Goal: Task Accomplishment & Management: Complete application form

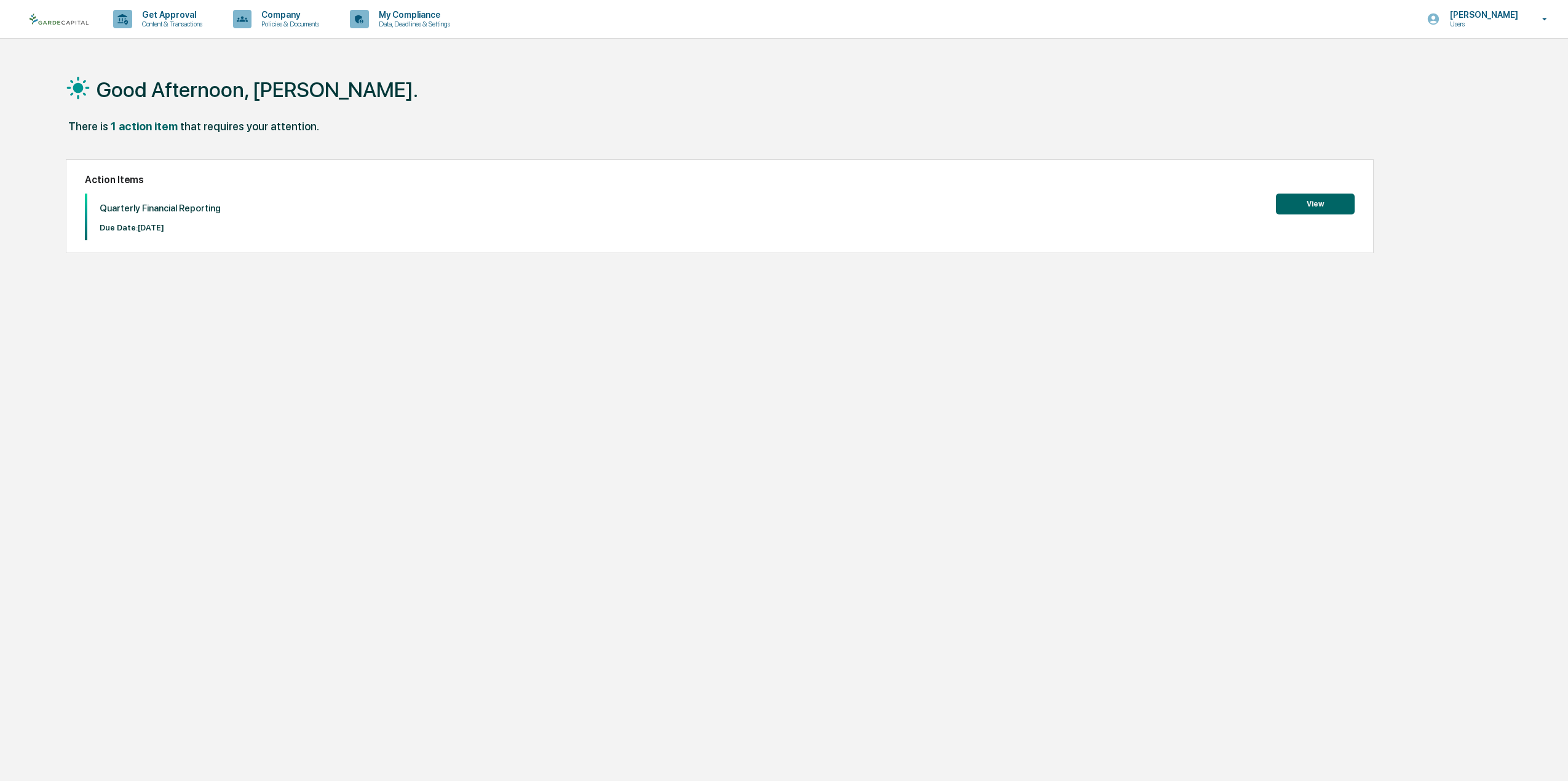
click at [1332, 199] on button "View" at bounding box center [1315, 204] width 79 height 21
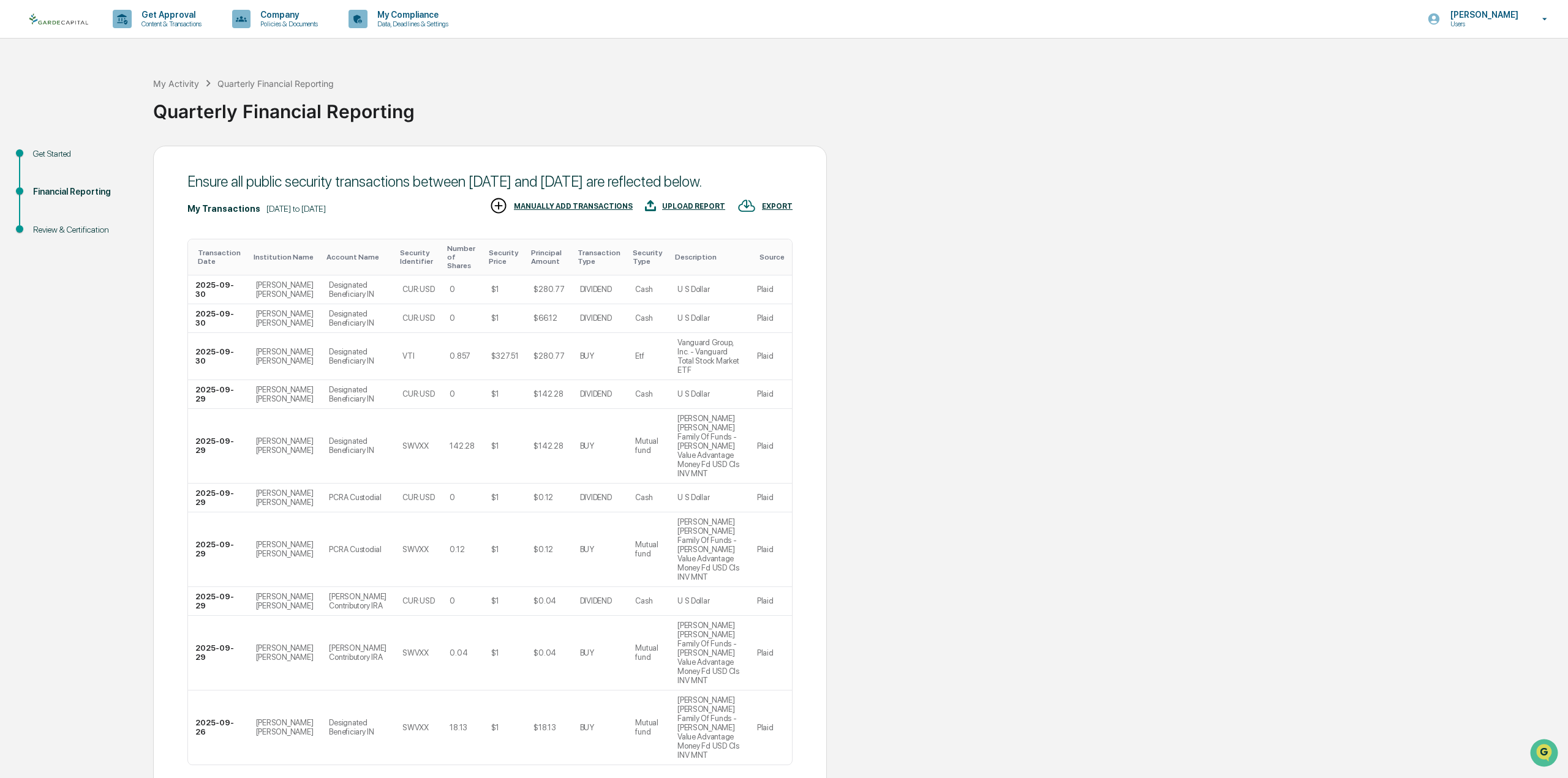
click at [416, 150] on div "Ensure all public security transactions between [DATE] and [DATE] are reflected…" at bounding box center [490, 509] width 674 height 726
click at [222, 691] on body "Get Approval Content & Transactions Company Policies & Documents My Compliance …" at bounding box center [784, 436] width 1568 height 872
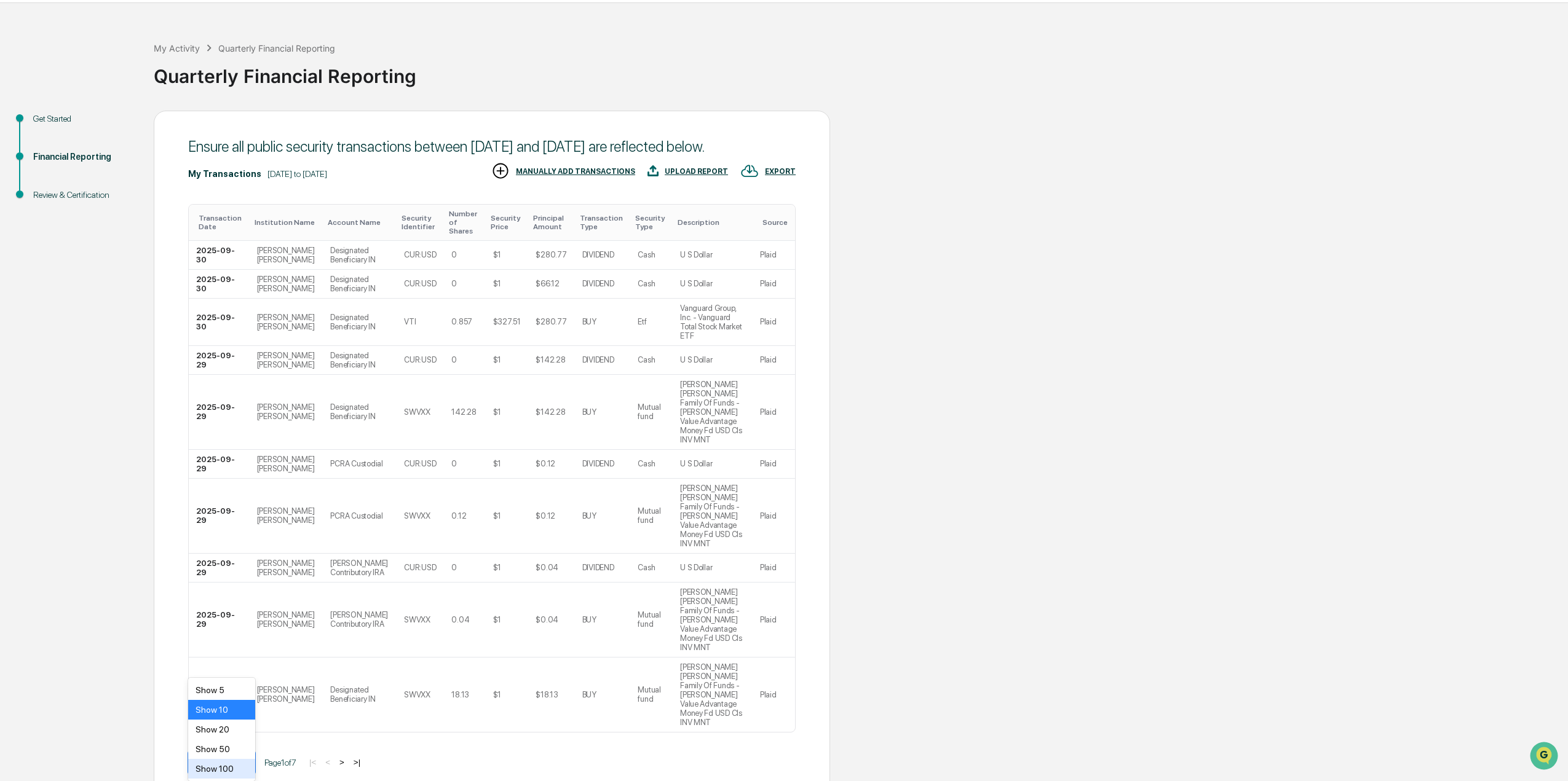
click at [203, 774] on div "Show 100" at bounding box center [222, 768] width 67 height 20
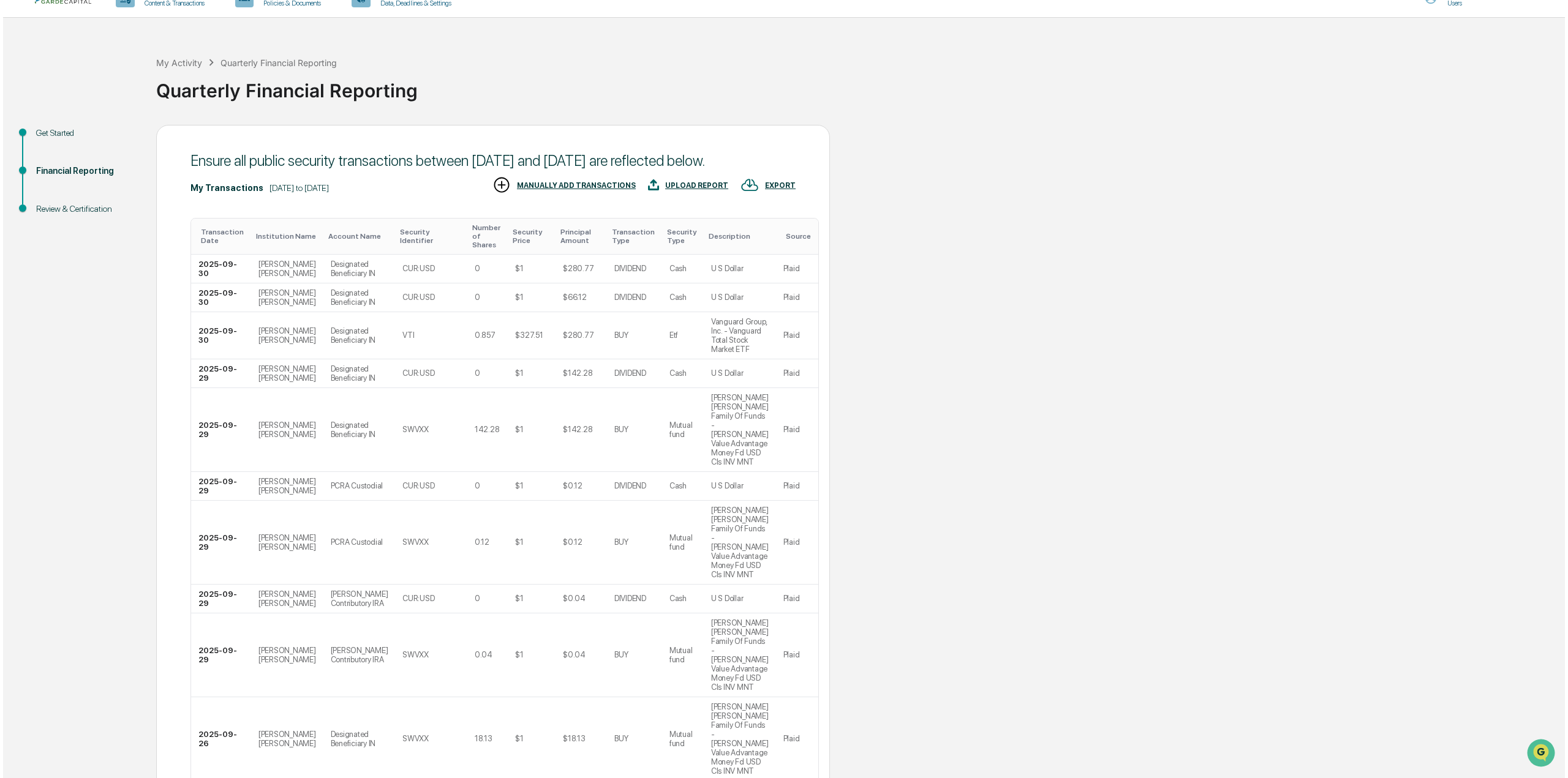
scroll to position [0, 0]
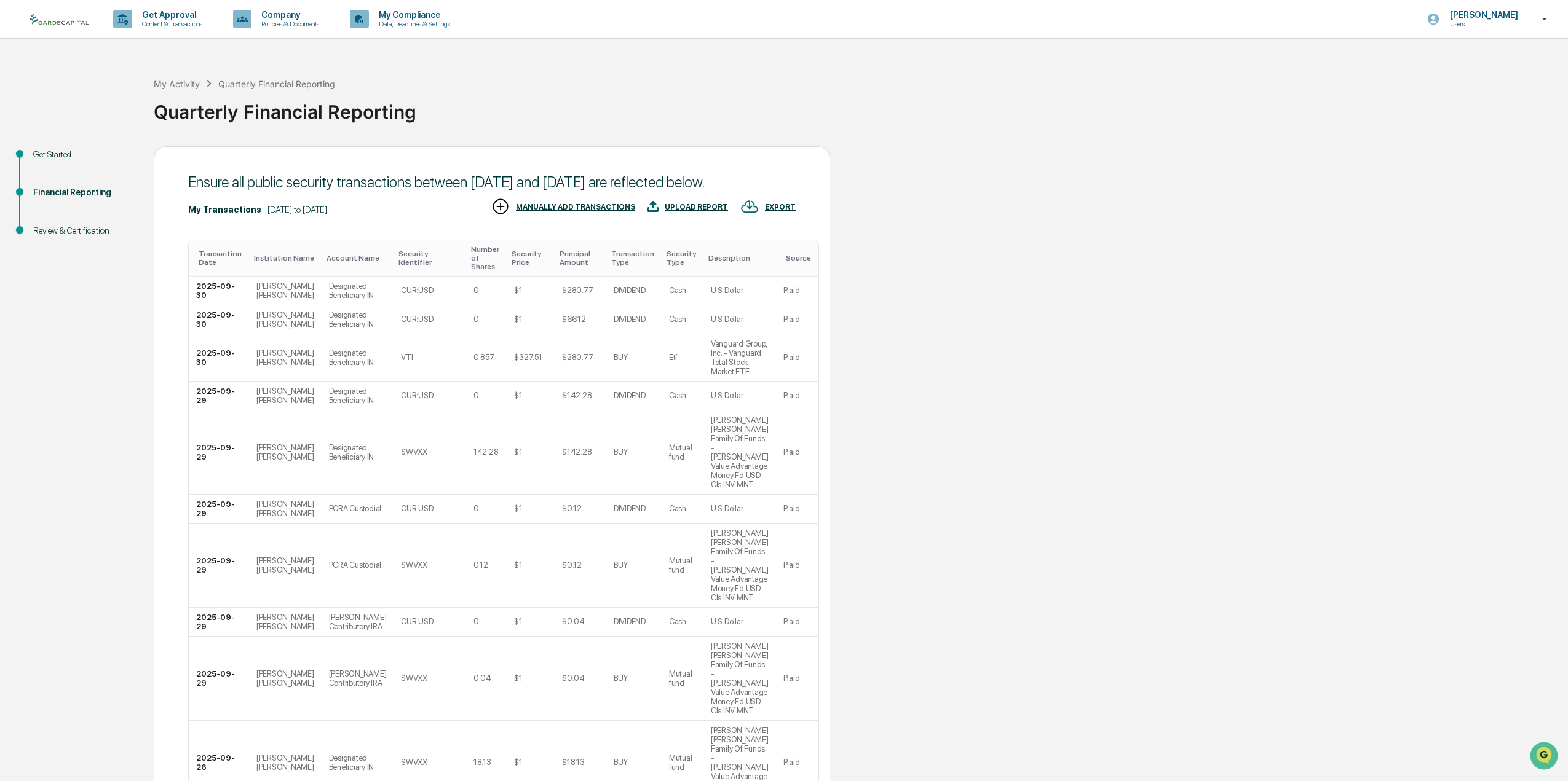
click at [682, 218] on div "UPLOAD REPORT" at bounding box center [687, 207] width 81 height 20
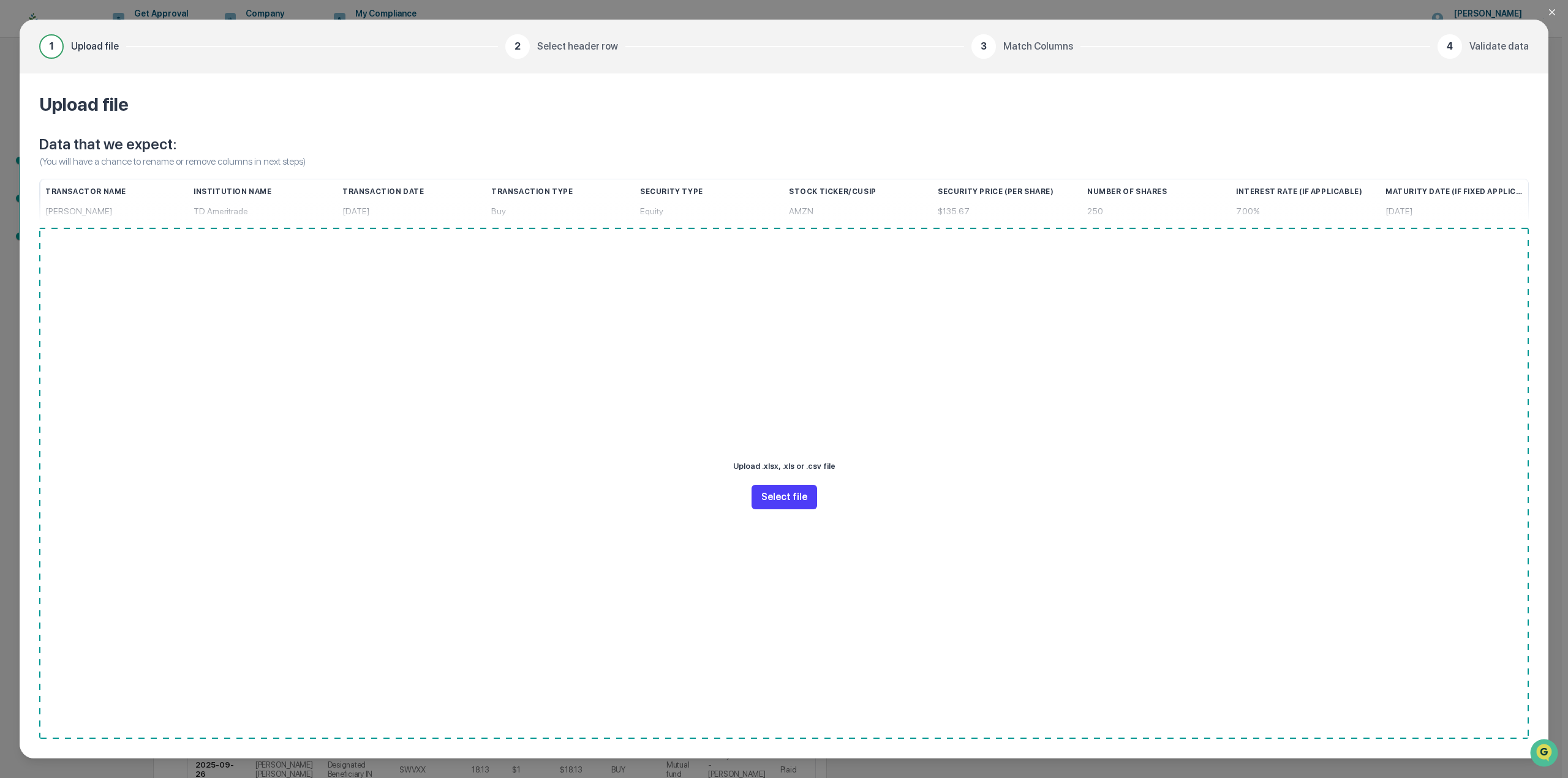
click at [781, 504] on button "Select file" at bounding box center [784, 497] width 66 height 25
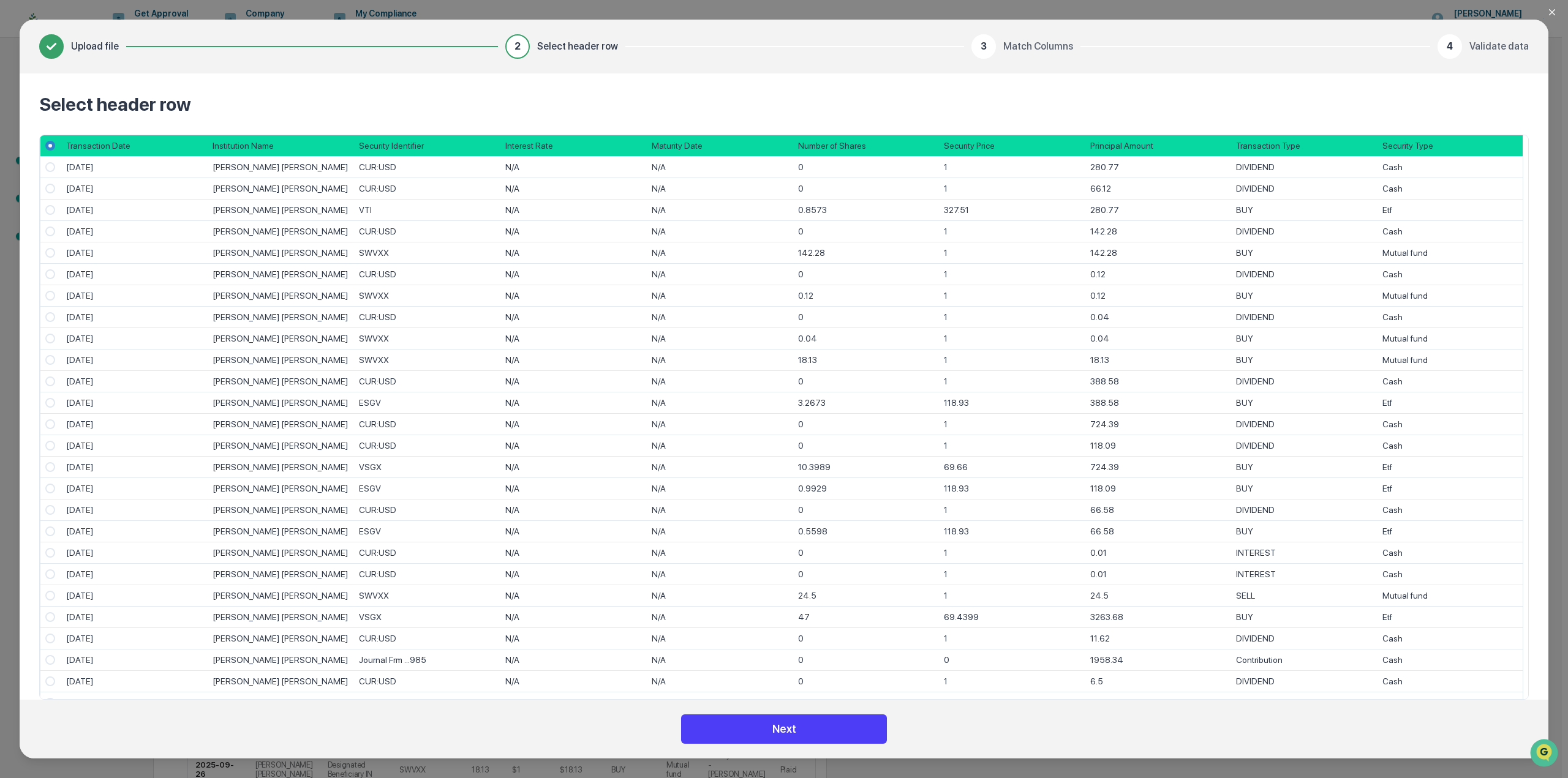
click at [763, 738] on button "Next" at bounding box center [784, 729] width 206 height 29
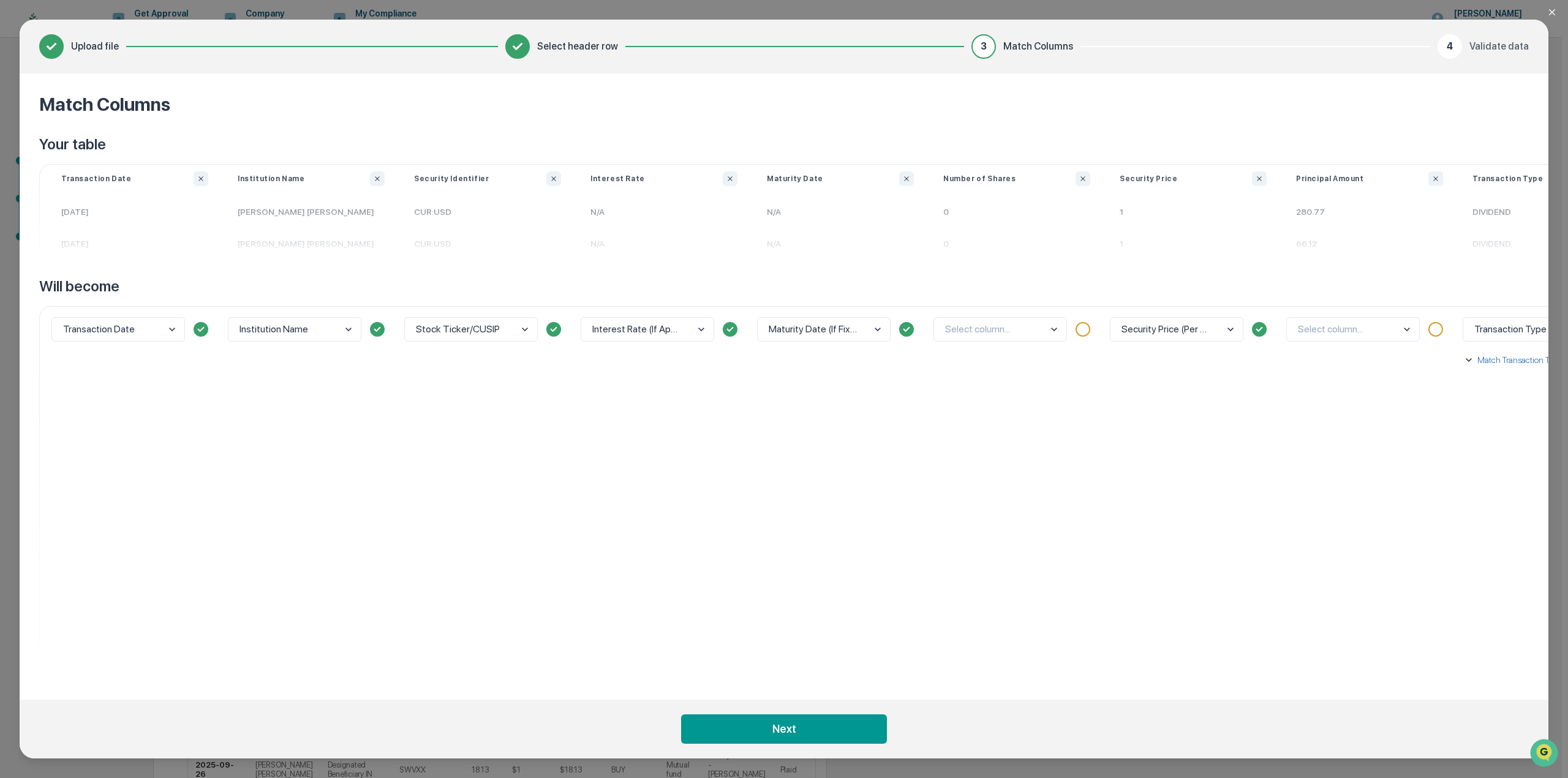
scroll to position [0, 61]
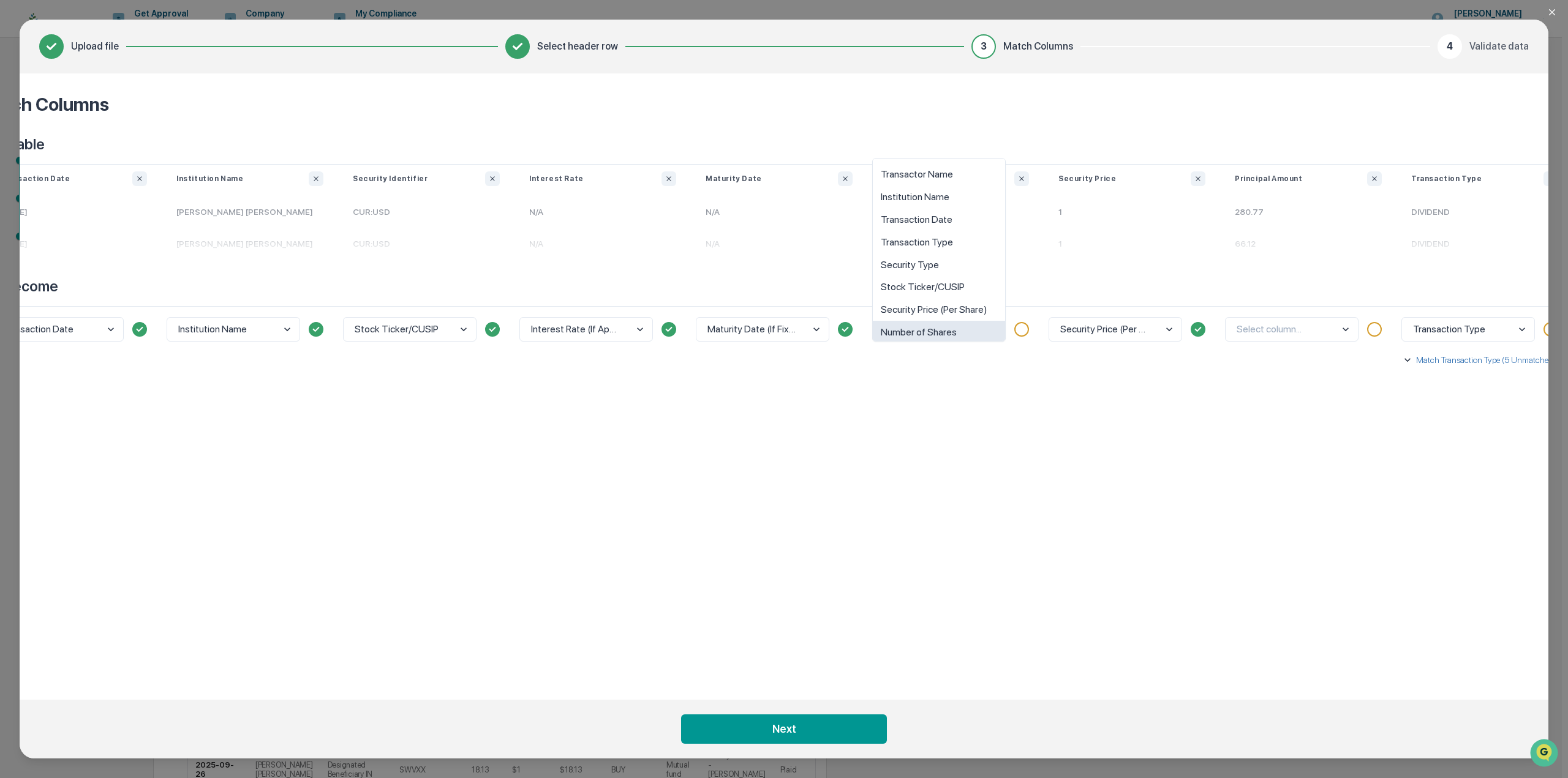
drag, startPoint x: 974, startPoint y: 325, endPoint x: 982, endPoint y: 322, distance: 8.5
click at [975, 325] on div "Number of Shares" at bounding box center [939, 323] width 133 height 23
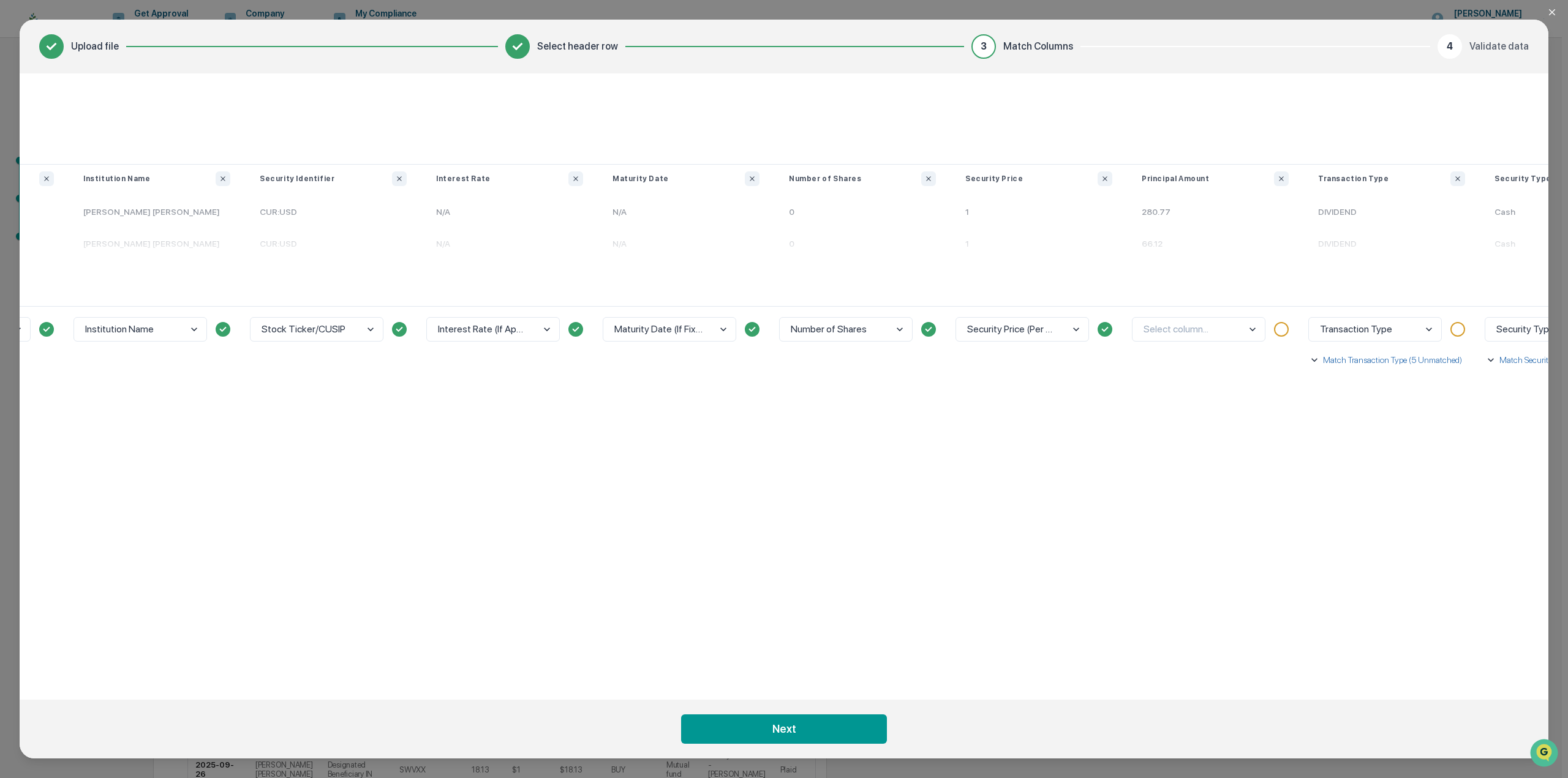
scroll to position [0, 183]
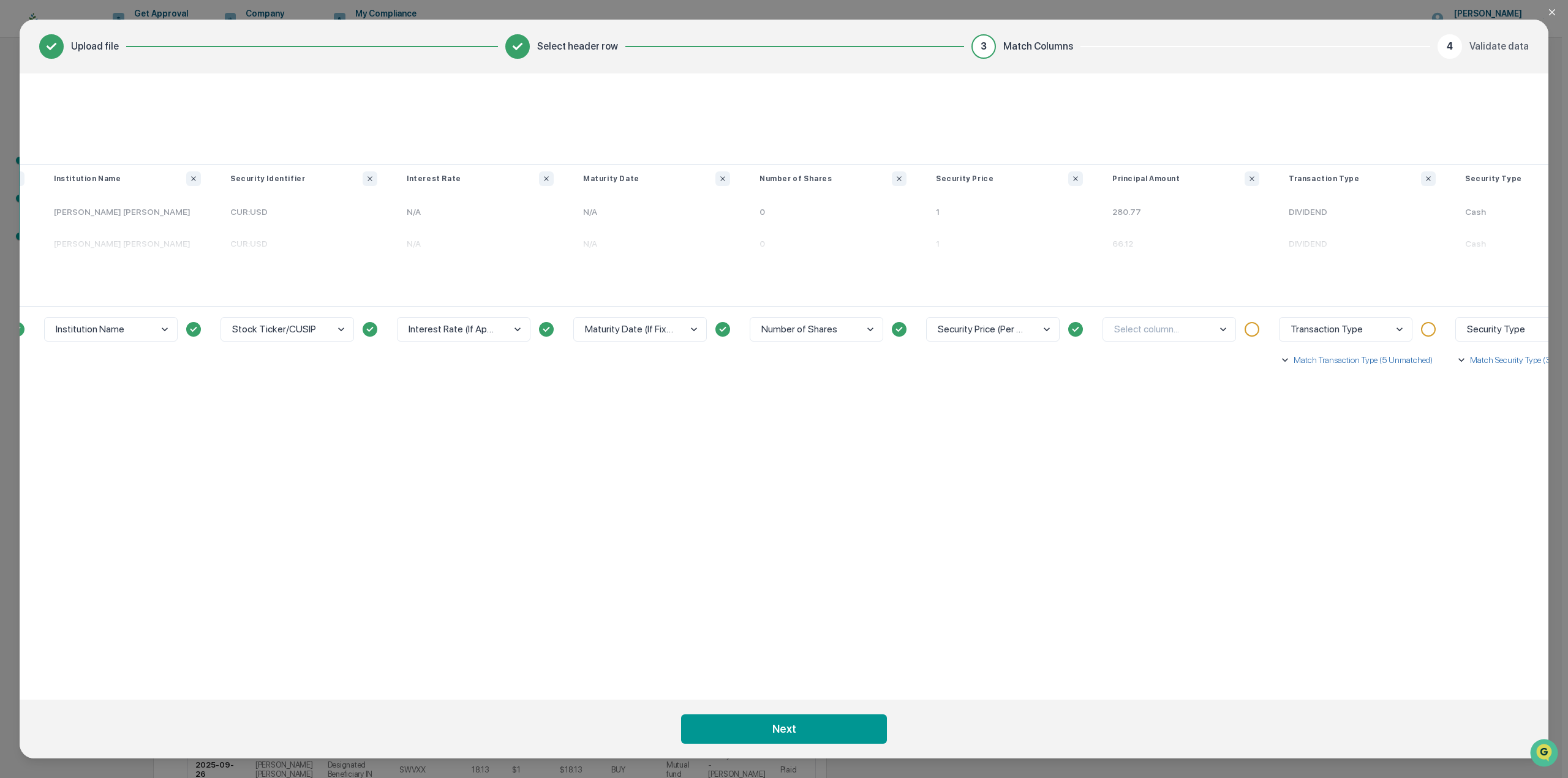
click at [1181, 436] on div "Select column..." at bounding box center [1186, 493] width 176 height 374
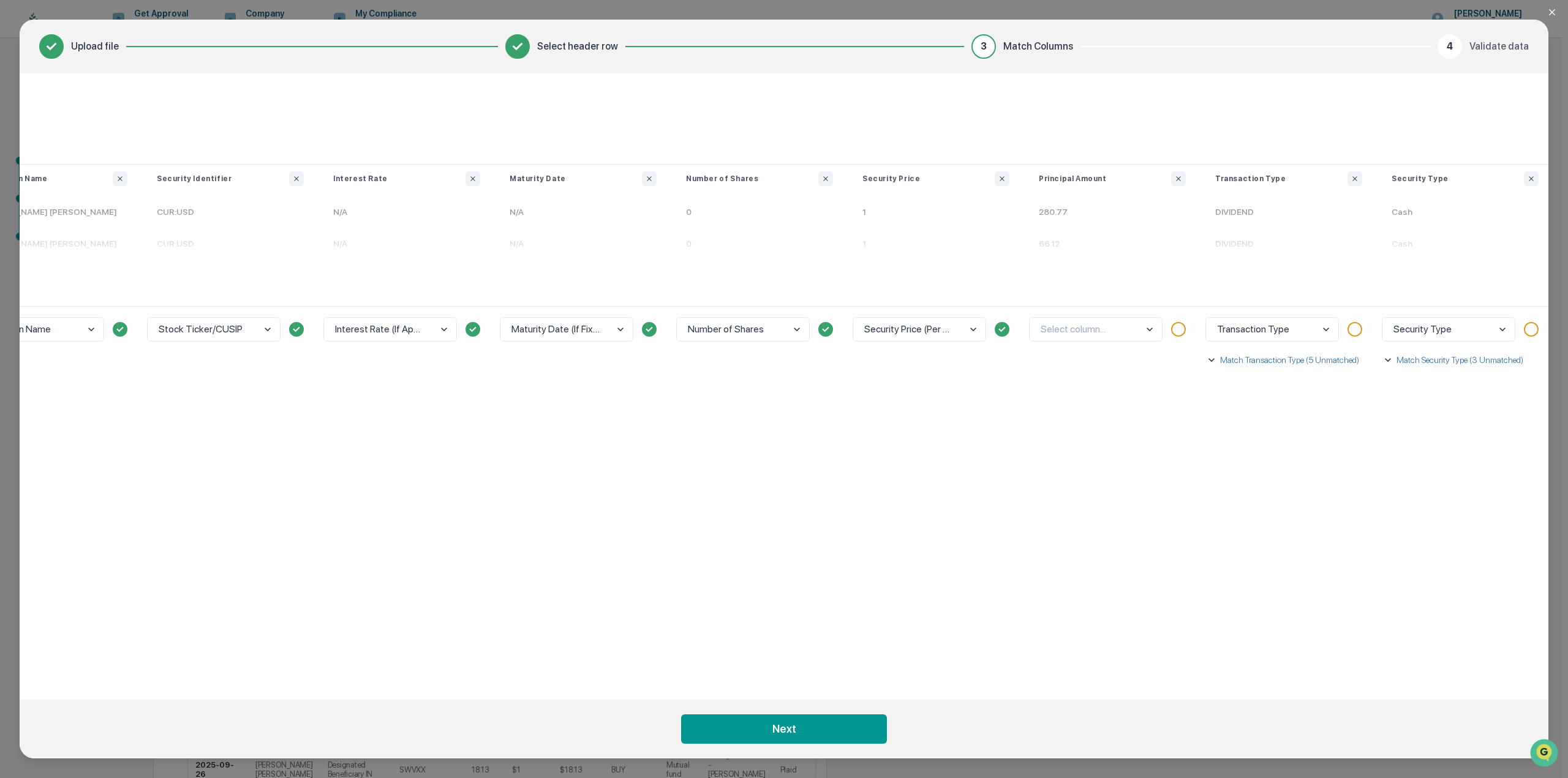
scroll to position [0, 269]
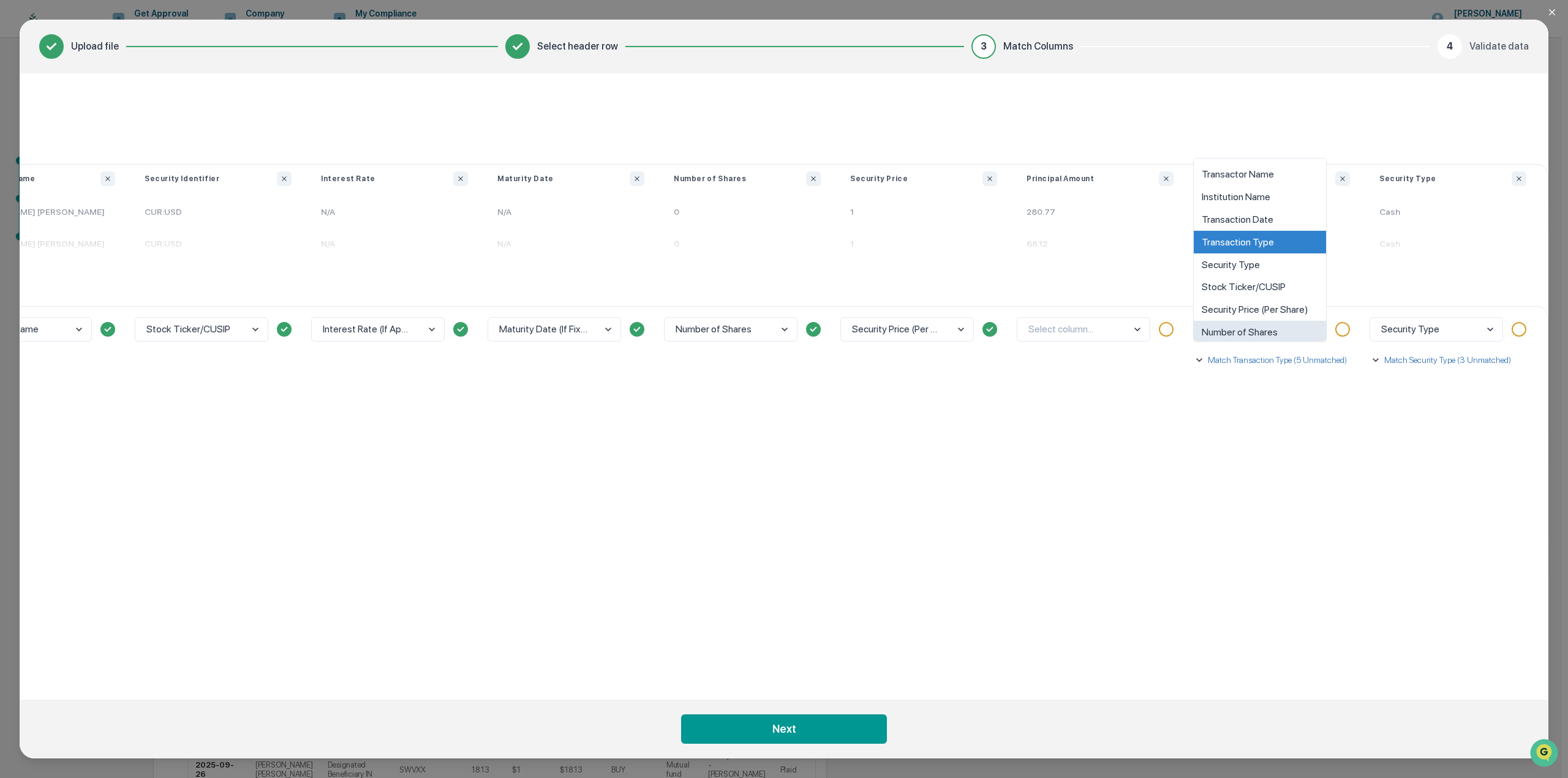
click at [1253, 362] on p "Match Transaction Type (5 Unmatched)" at bounding box center [1276, 360] width 141 height 12
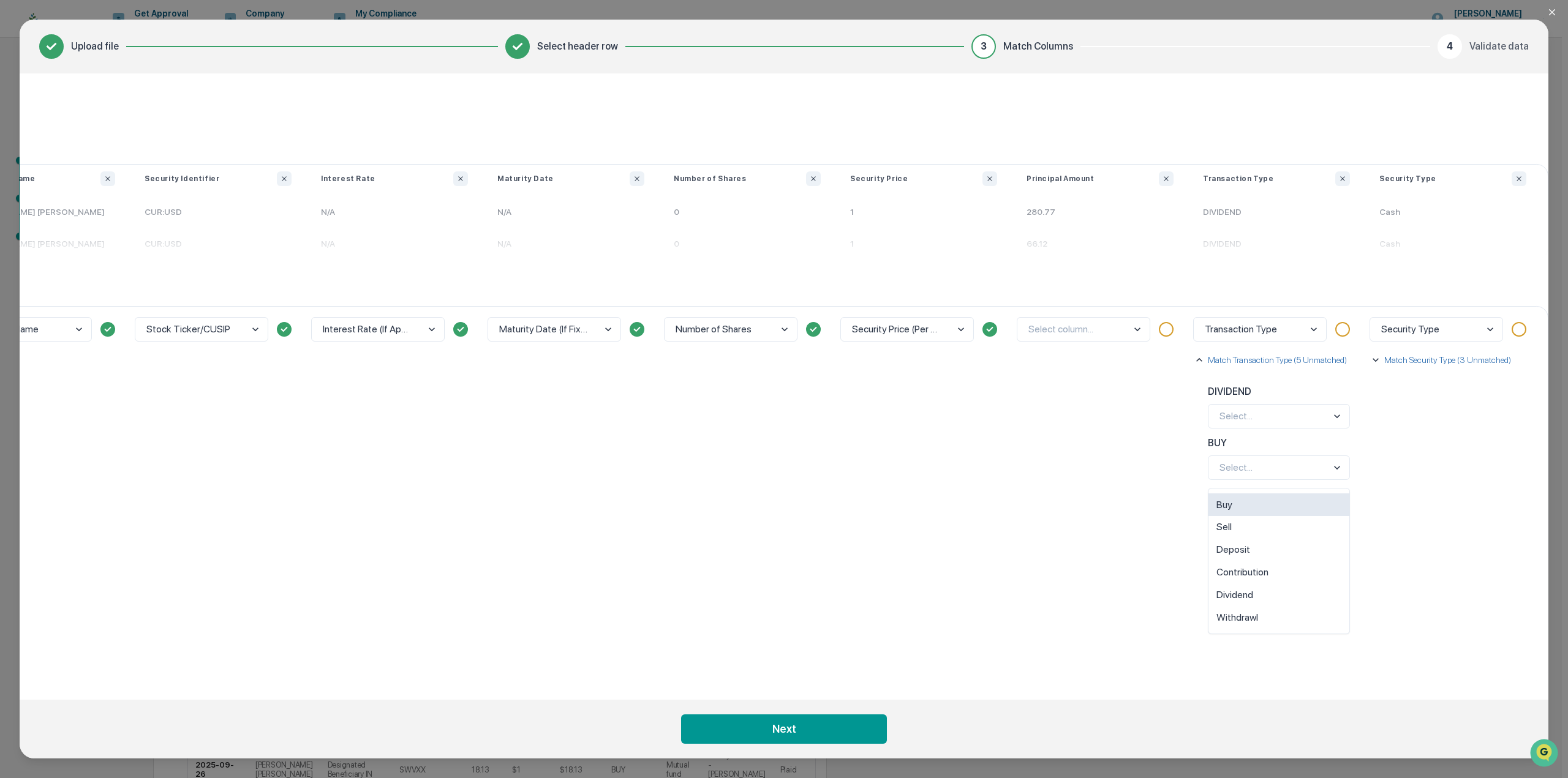
drag, startPoint x: 1258, startPoint y: 573, endPoint x: 1269, endPoint y: 572, distance: 11.0
click at [1257, 576] on div "Contribution" at bounding box center [1279, 572] width 141 height 23
click at [1432, 516] on div "Security Type Match Security Type (3 Unmatched) Cash Select... Etf Select... Mu…" at bounding box center [1453, 493] width 176 height 374
click at [1435, 356] on p "Match Security Type (3 Unmatched)" at bounding box center [1446, 360] width 129 height 12
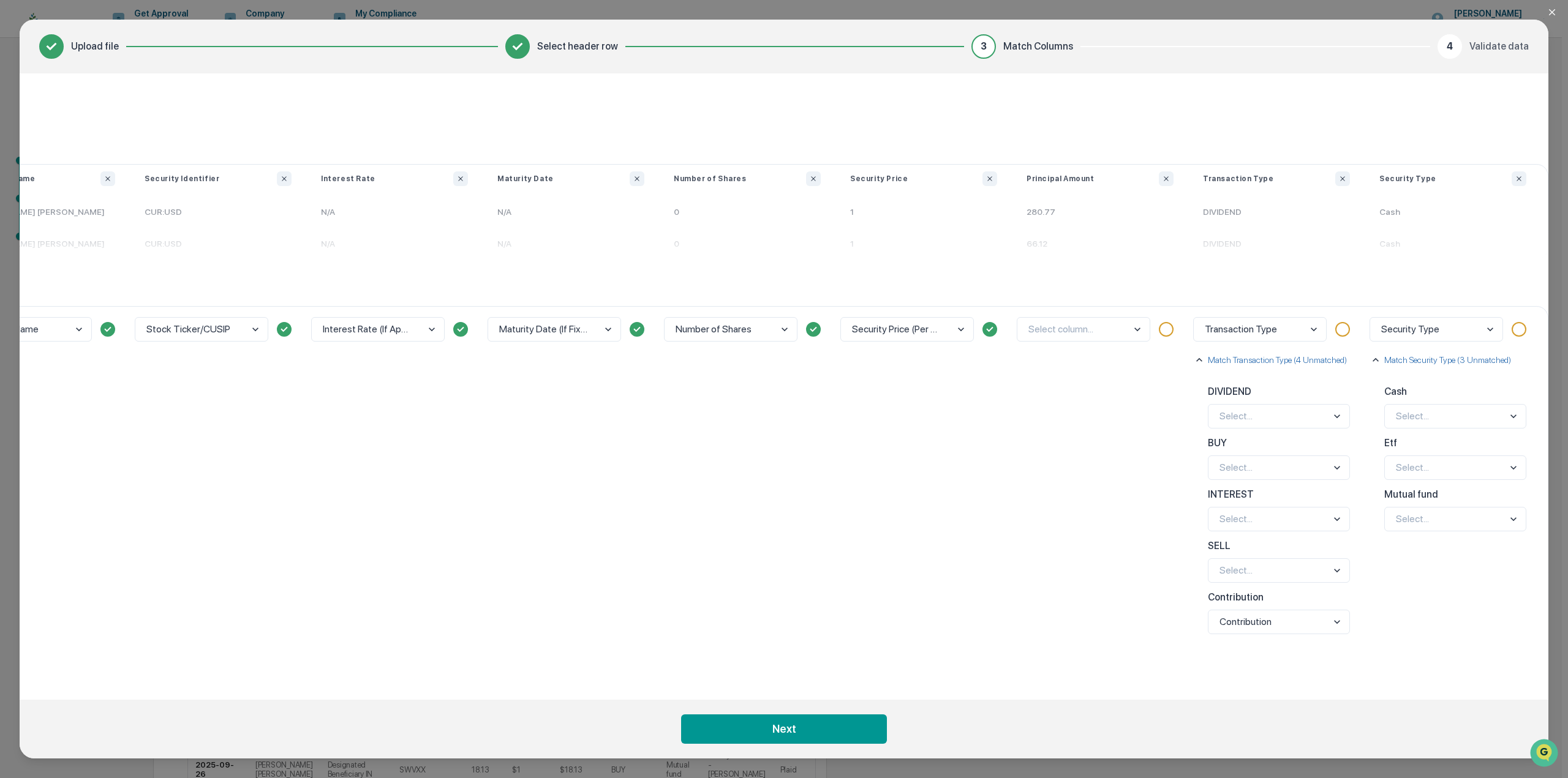
click at [989, 402] on div "Security Price (Per Share)" at bounding box center [924, 493] width 176 height 374
click at [1554, 8] on icon "Close modal" at bounding box center [1552, 12] width 10 height 10
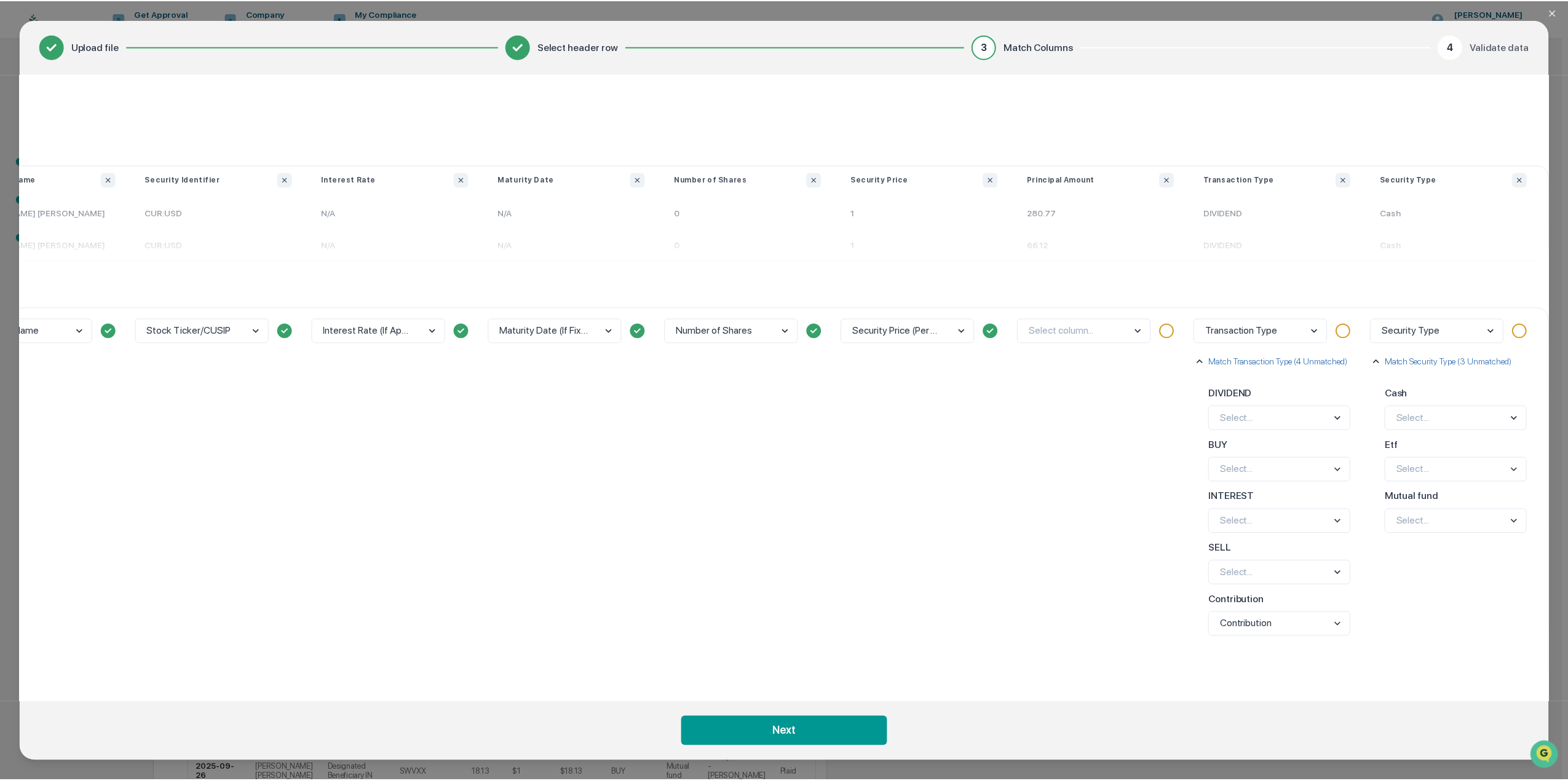
scroll to position [0, 0]
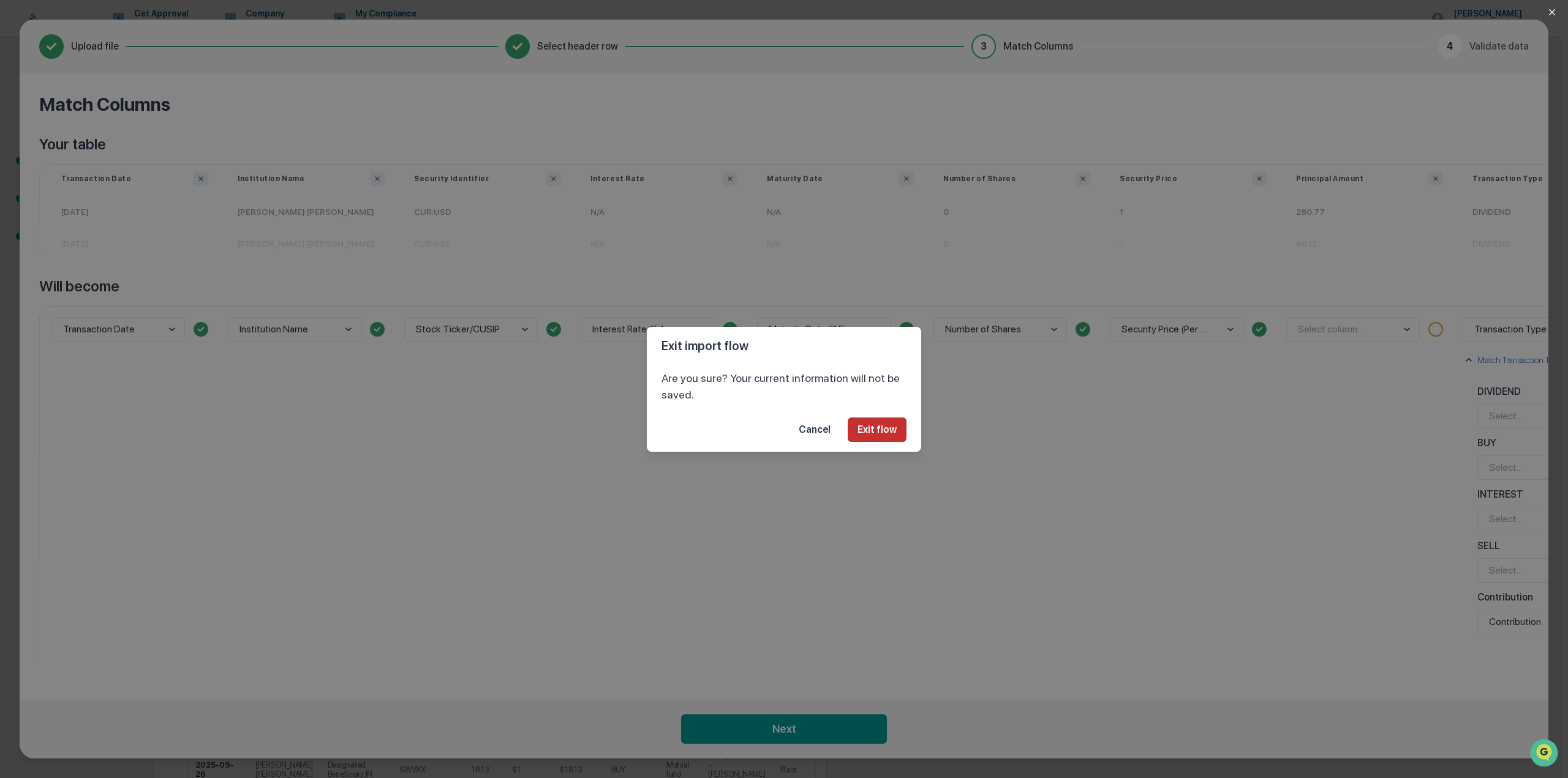
click at [868, 429] on button "Exit flow" at bounding box center [877, 429] width 59 height 25
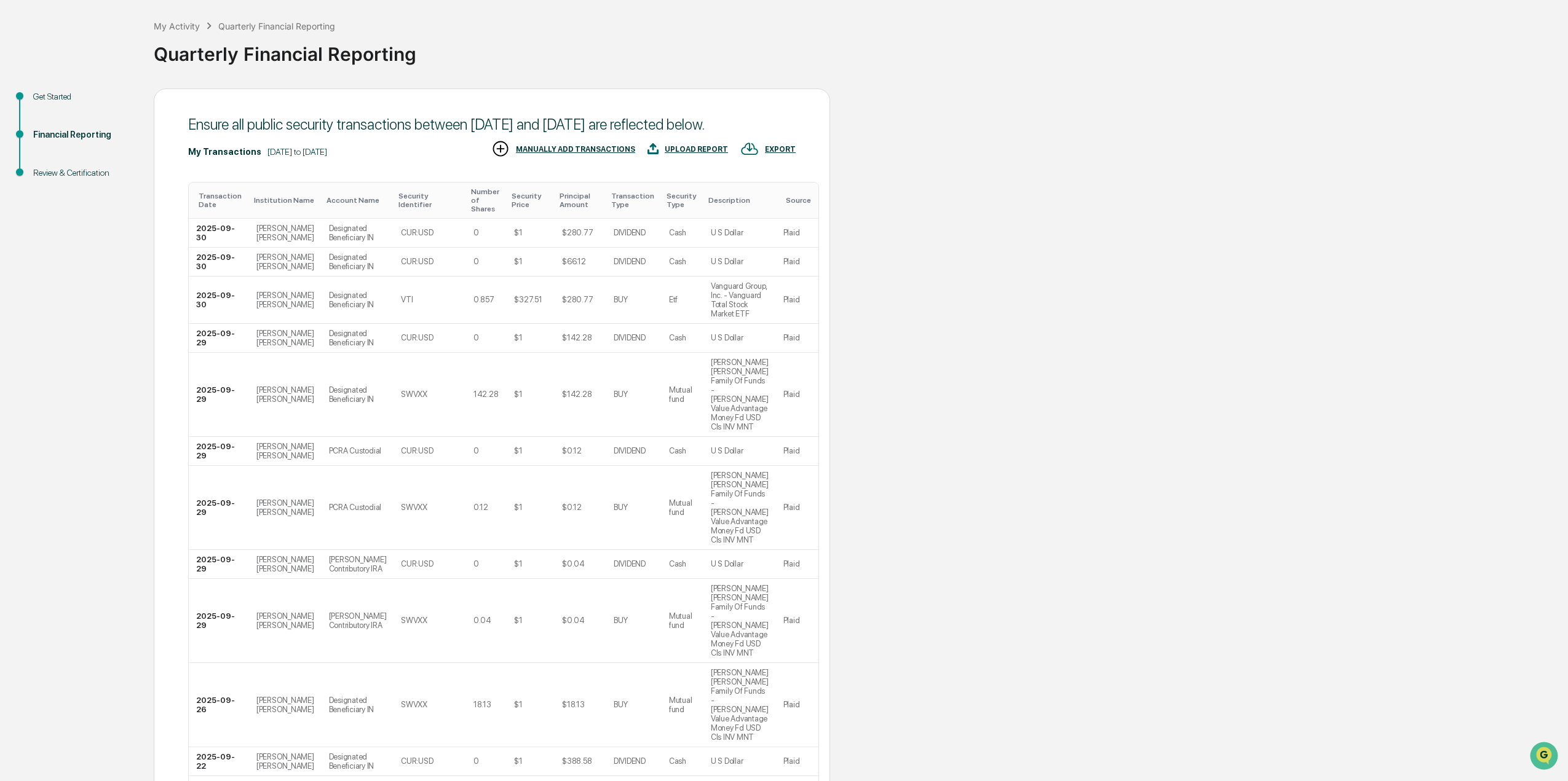
scroll to position [50, 0]
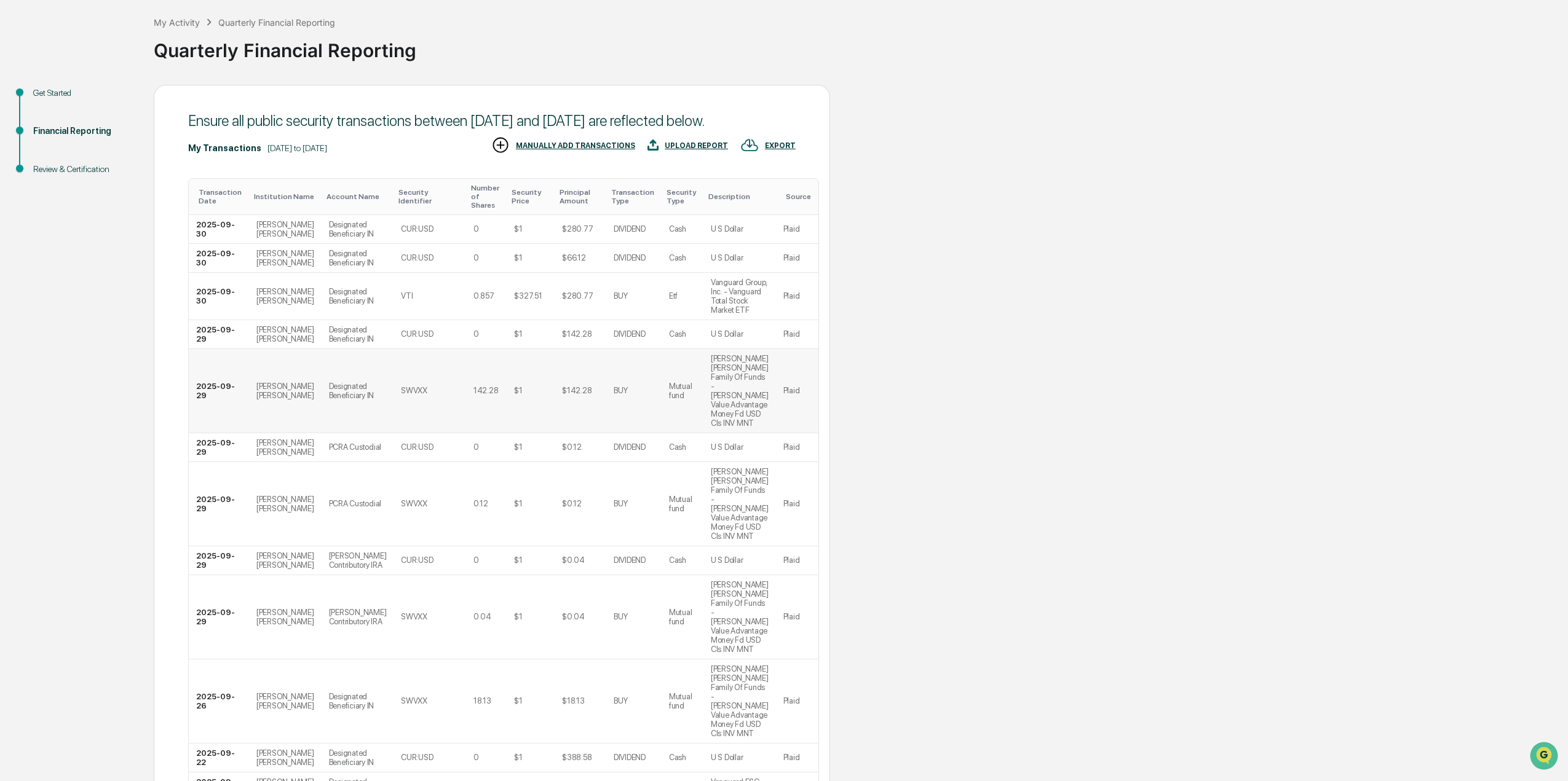
scroll to position [0, 0]
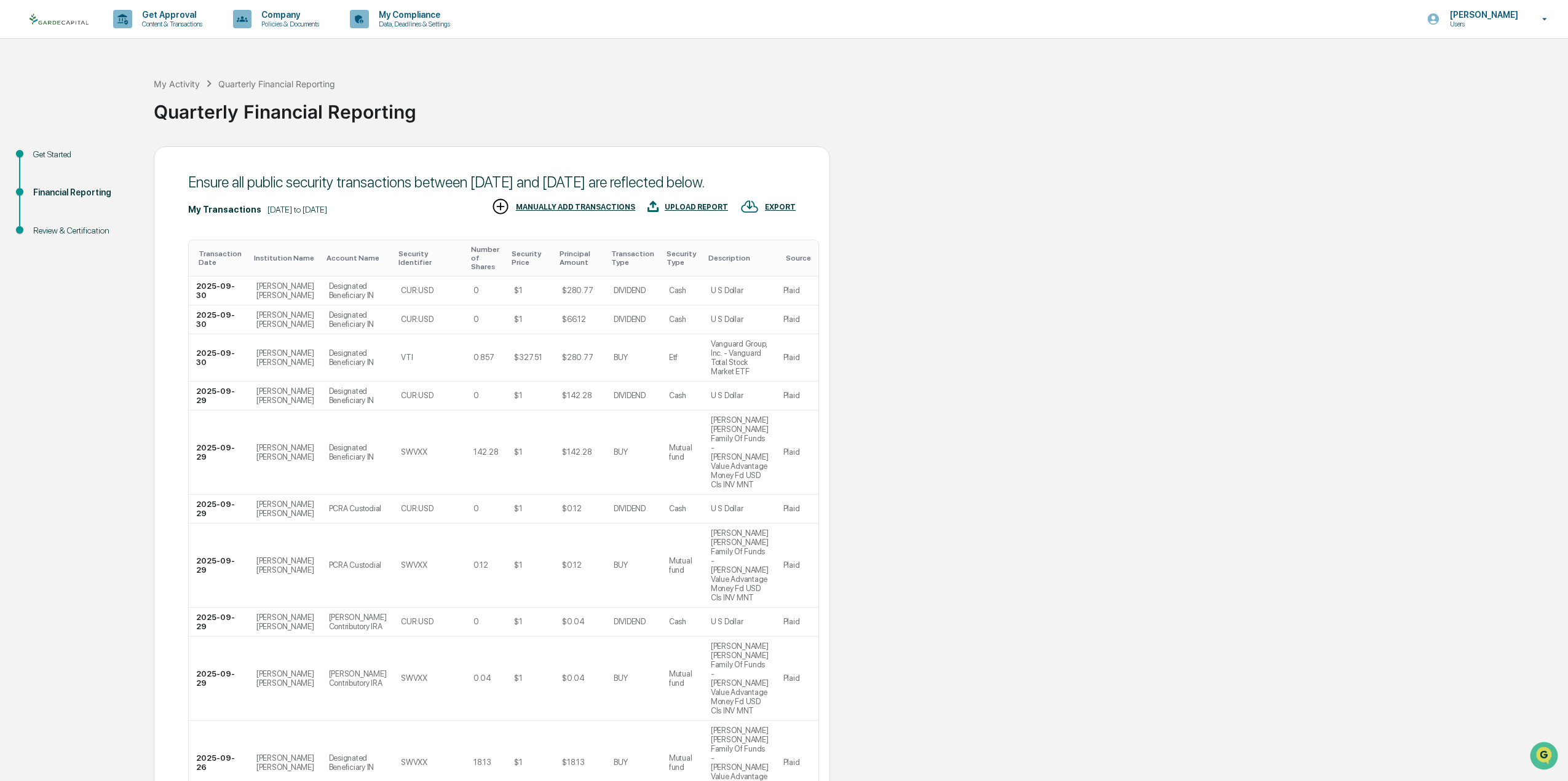
click at [611, 267] on div "Transaction Type" at bounding box center [634, 258] width 45 height 18
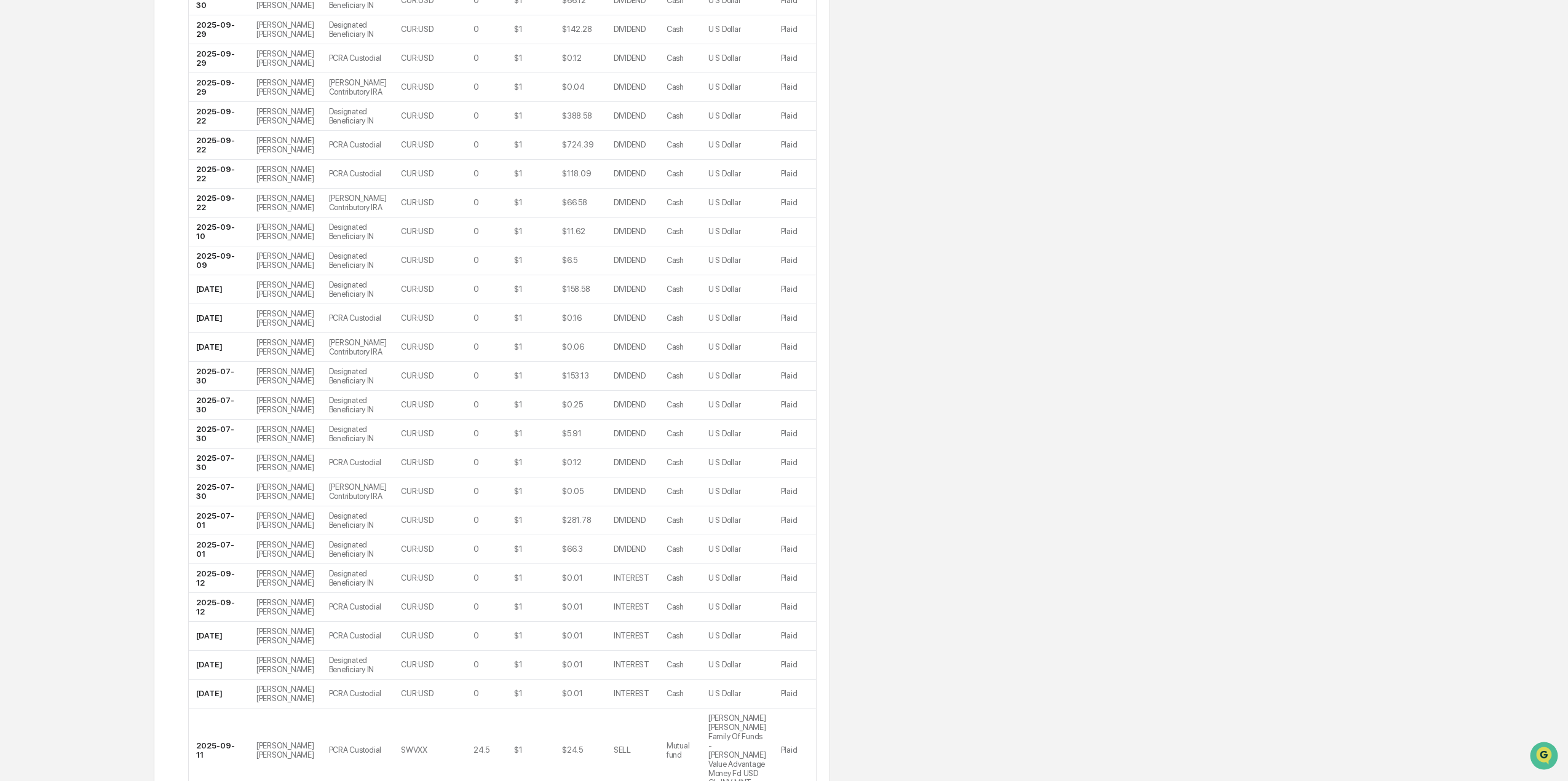
scroll to position [1992, 0]
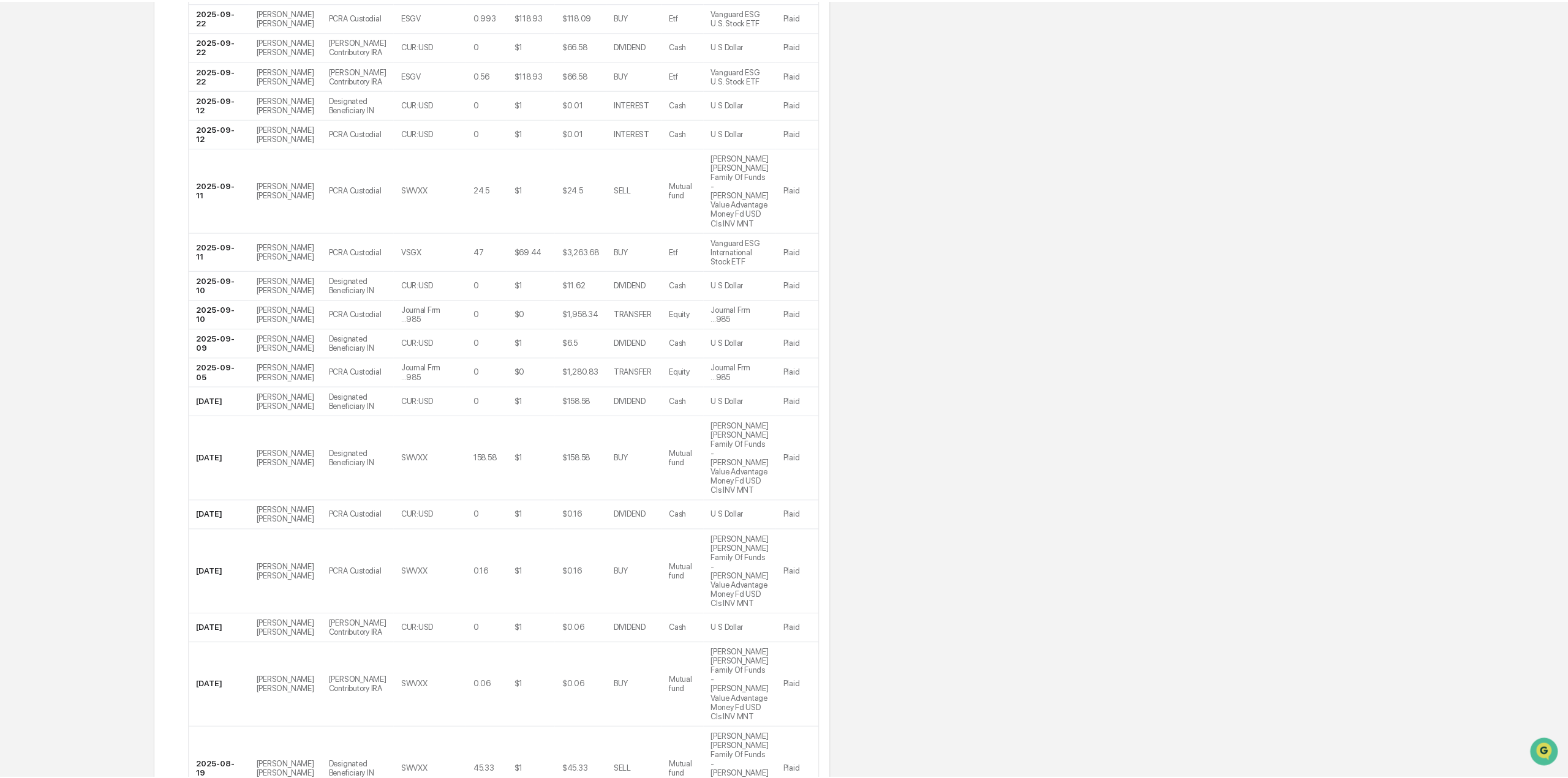
scroll to position [0, 0]
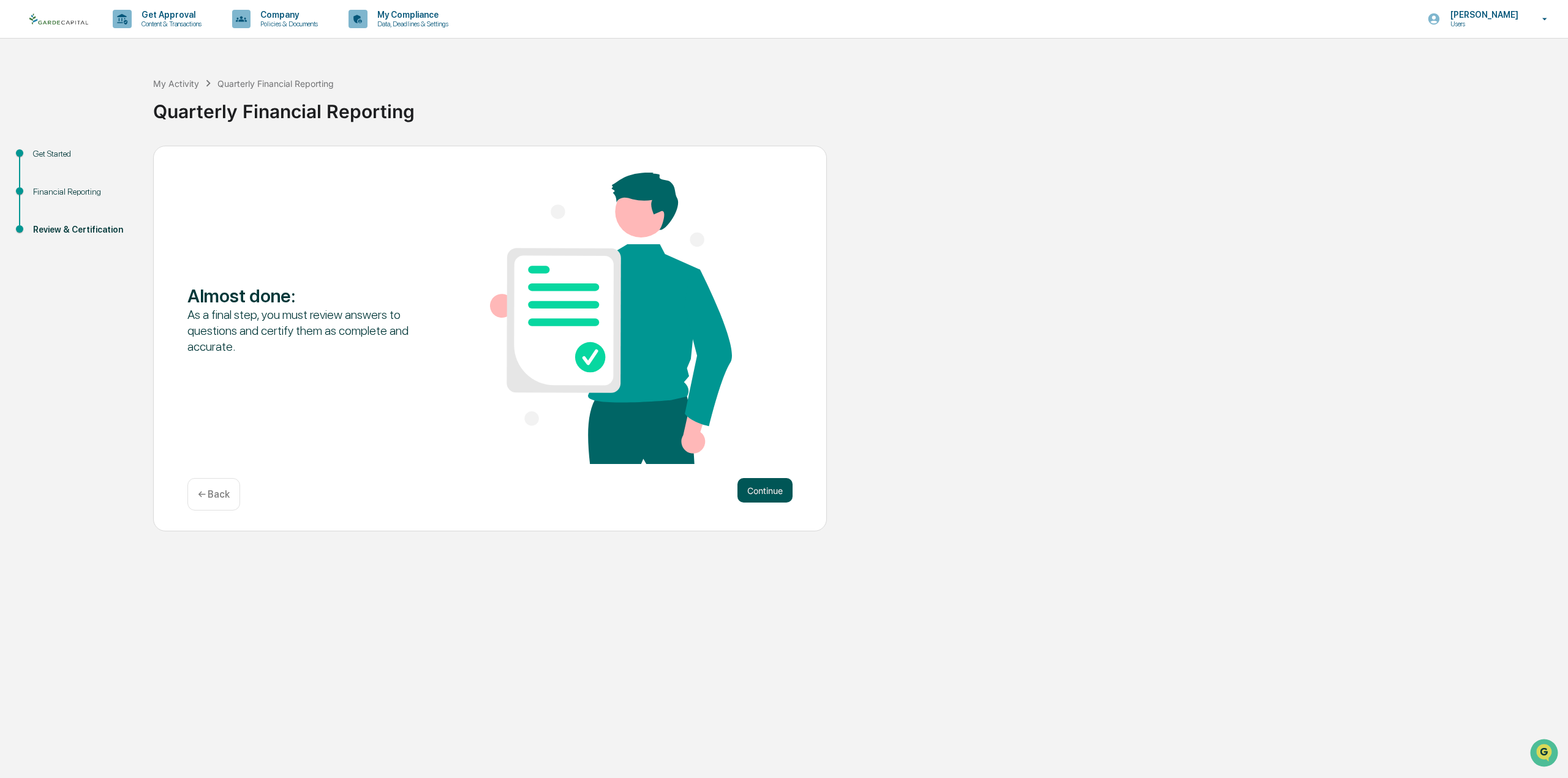
click at [755, 496] on button "Continue" at bounding box center [765, 490] width 55 height 25
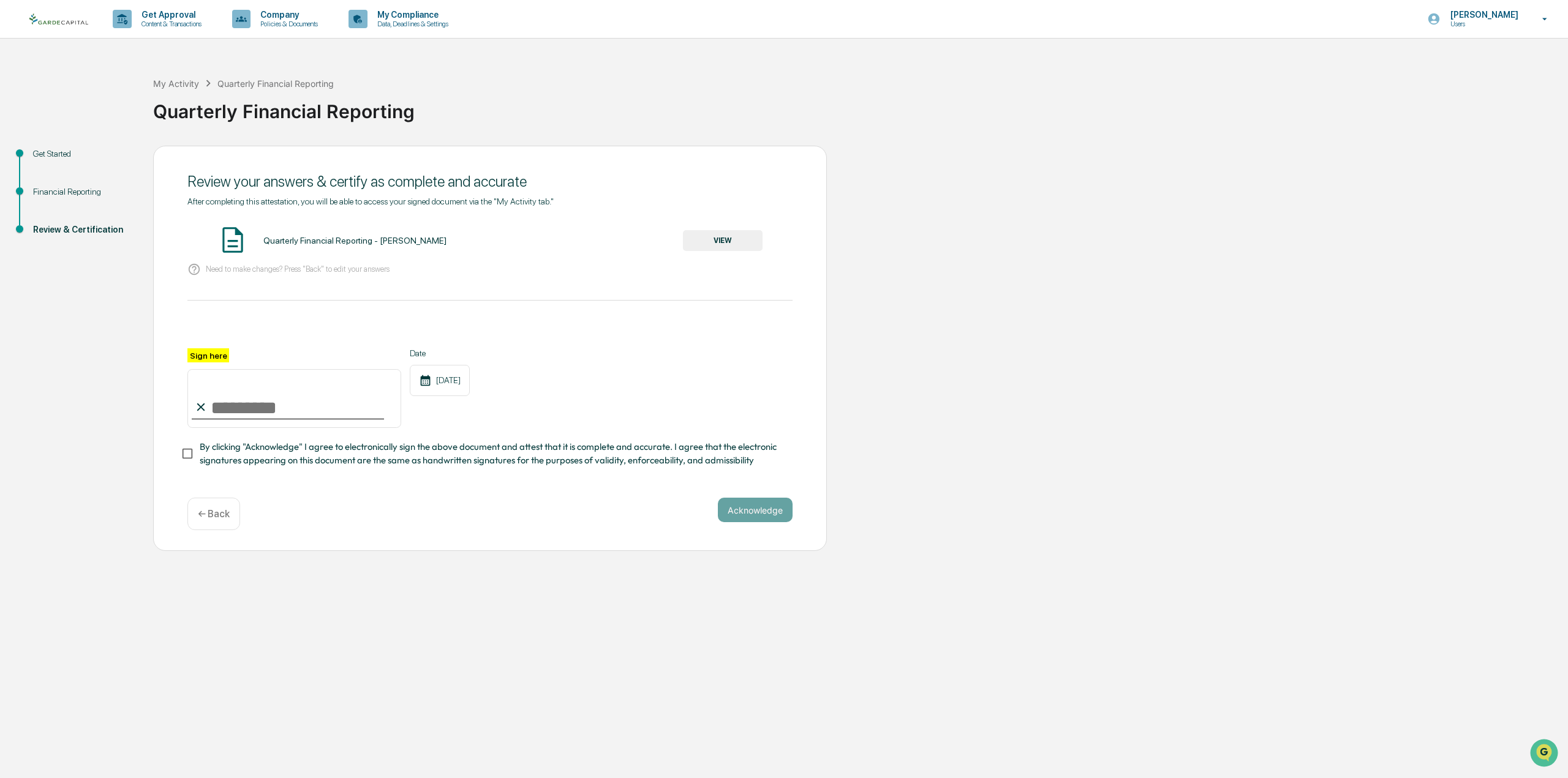
click at [301, 417] on input "Sign here" at bounding box center [294, 399] width 214 height 59
type input "**********"
click at [714, 237] on button "VIEW" at bounding box center [723, 241] width 79 height 21
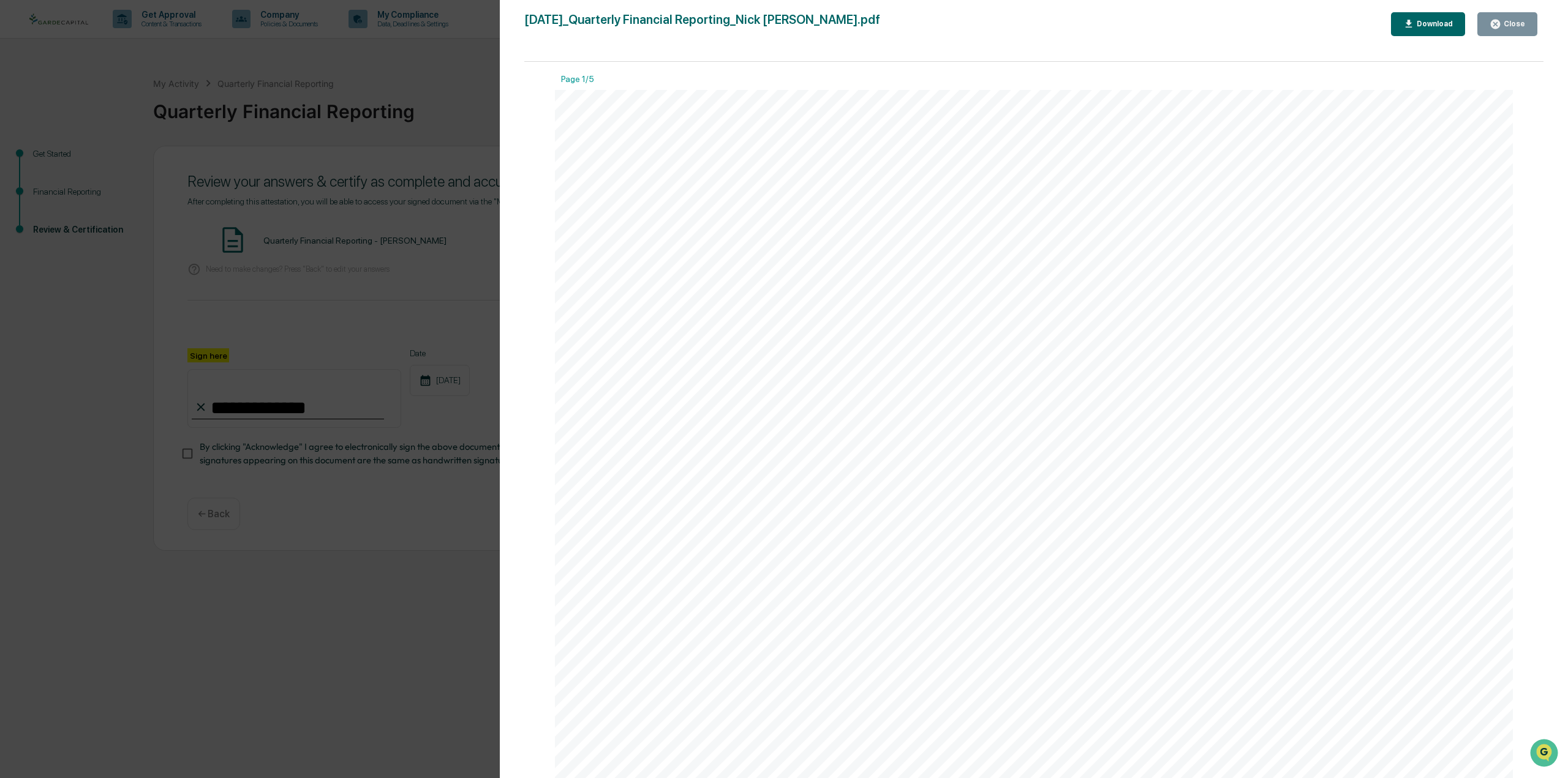
click at [1511, 28] on div "Close" at bounding box center [1513, 24] width 24 height 9
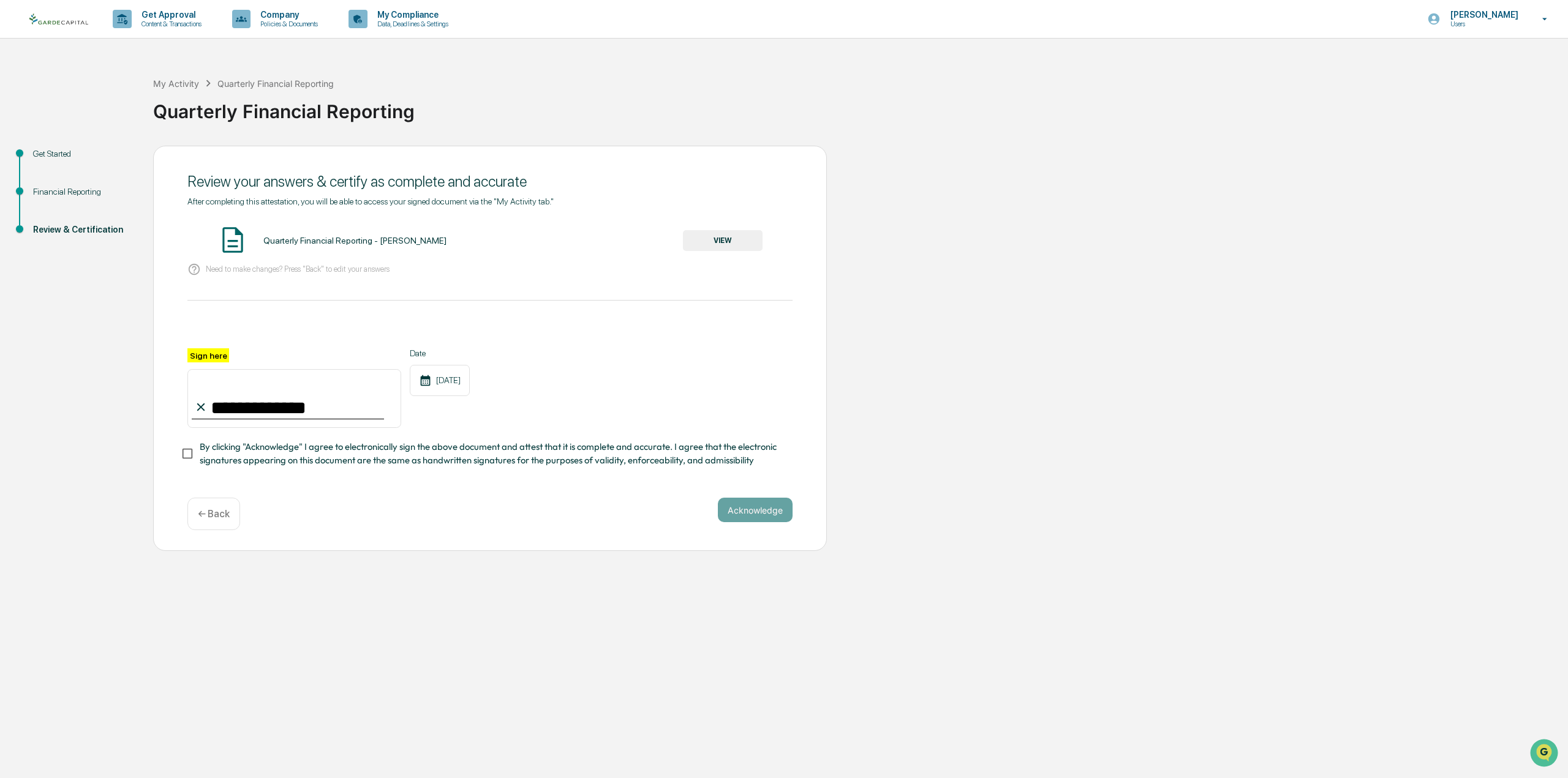
click at [335, 452] on span "By clicking "Acknowledge" I agree to electronically sign the above document and…" at bounding box center [491, 454] width 583 height 28
click at [763, 515] on button "Acknowledge" at bounding box center [755, 510] width 75 height 25
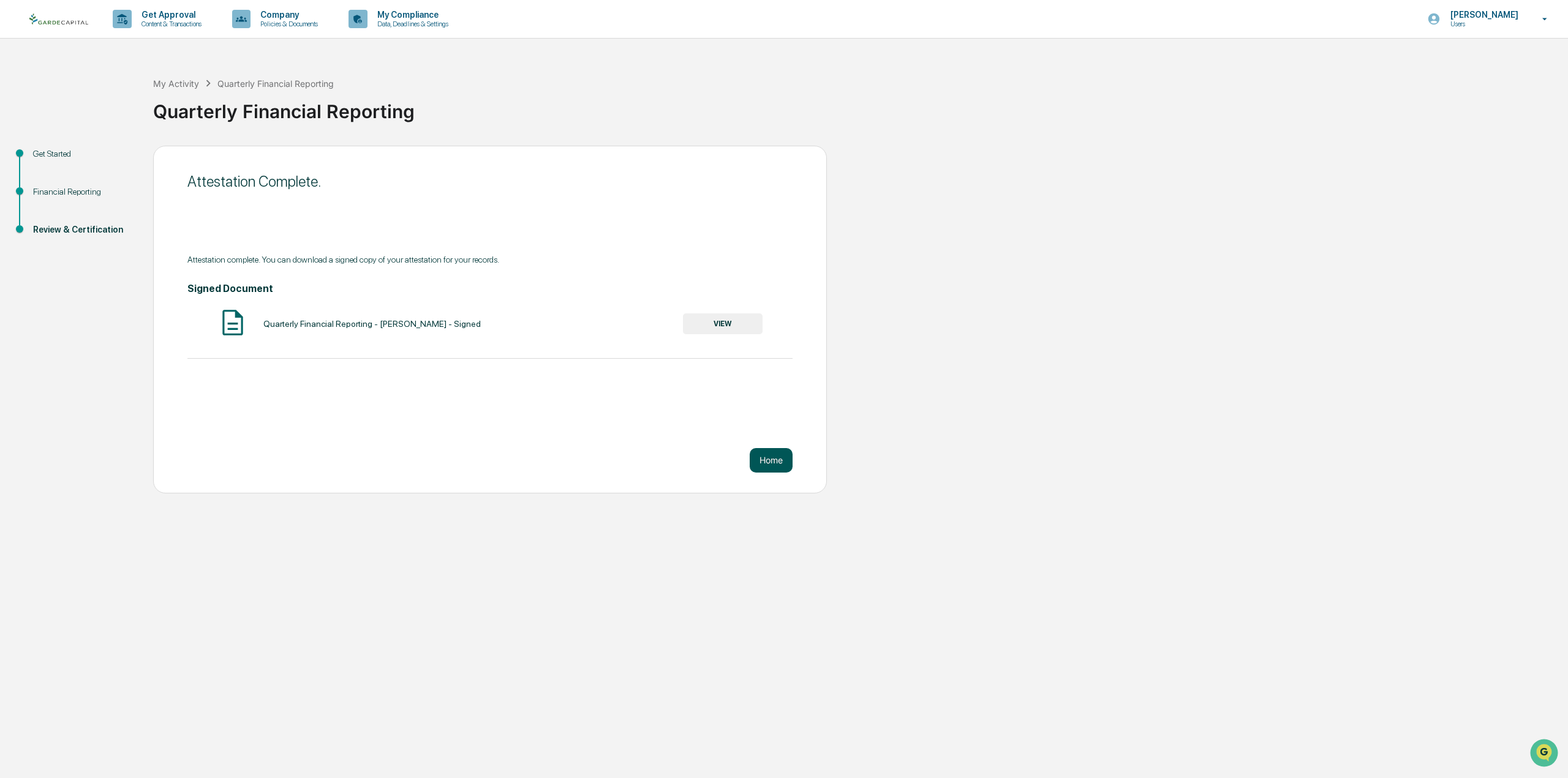
click at [770, 467] on button "Home" at bounding box center [771, 460] width 43 height 25
